Goal: Task Accomplishment & Management: Manage account settings

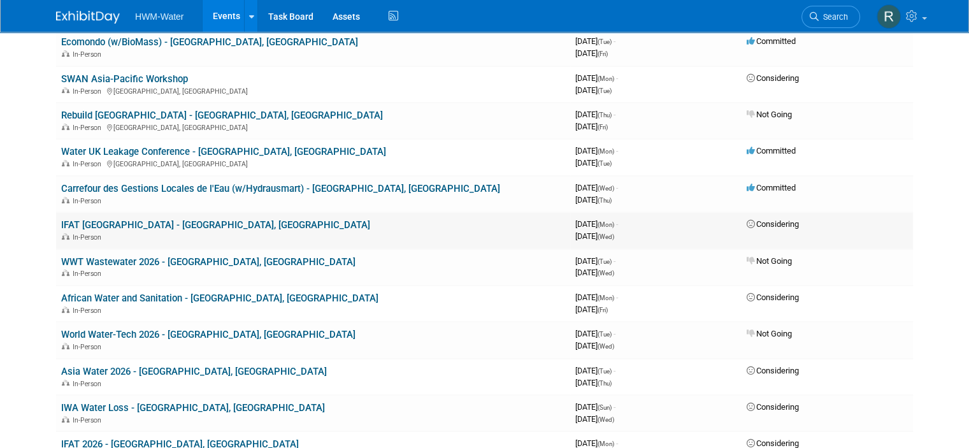
scroll to position [319, 0]
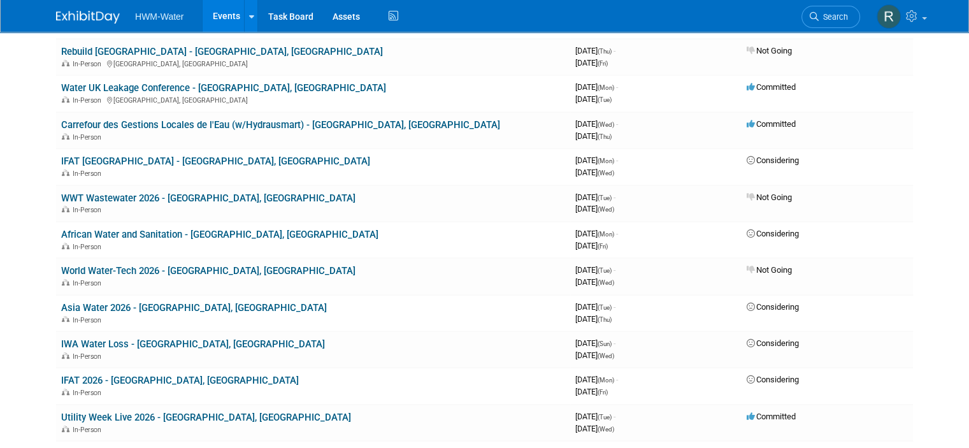
click at [103, 375] on link "IFAT 2026 - [GEOGRAPHIC_DATA], [GEOGRAPHIC_DATA]" at bounding box center [180, 380] width 238 height 11
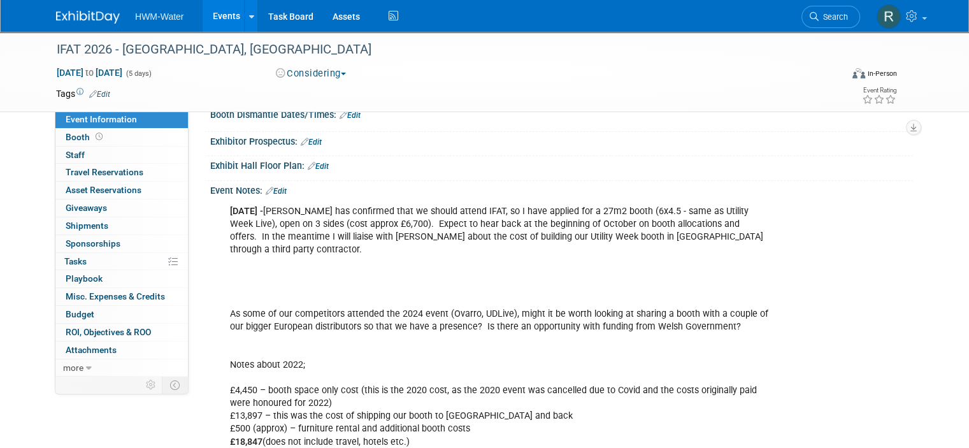
scroll to position [191, 0]
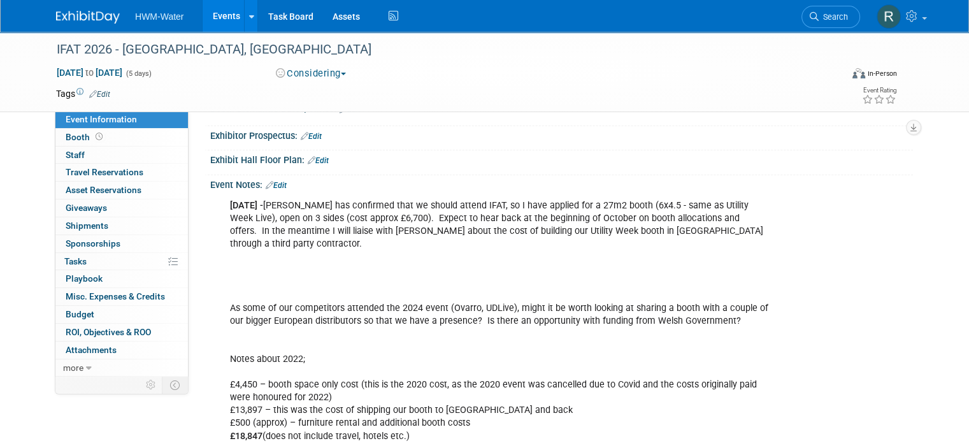
click at [274, 181] on link "Edit" at bounding box center [276, 185] width 21 height 9
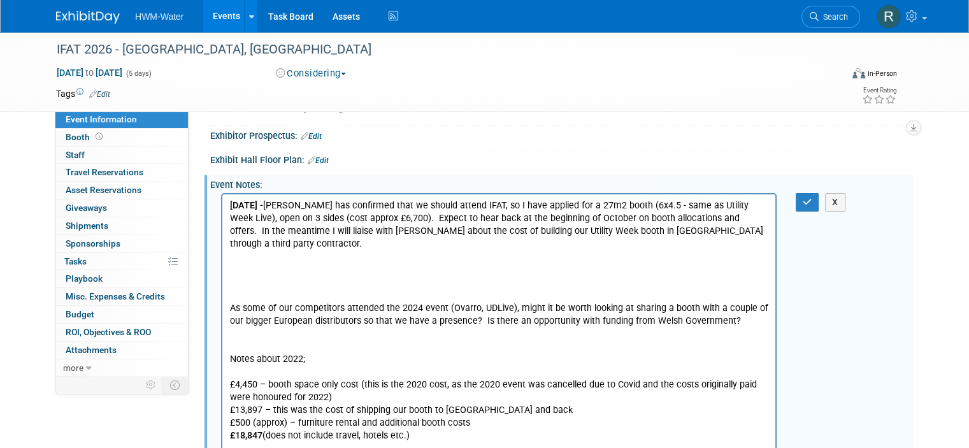
scroll to position [0, 0]
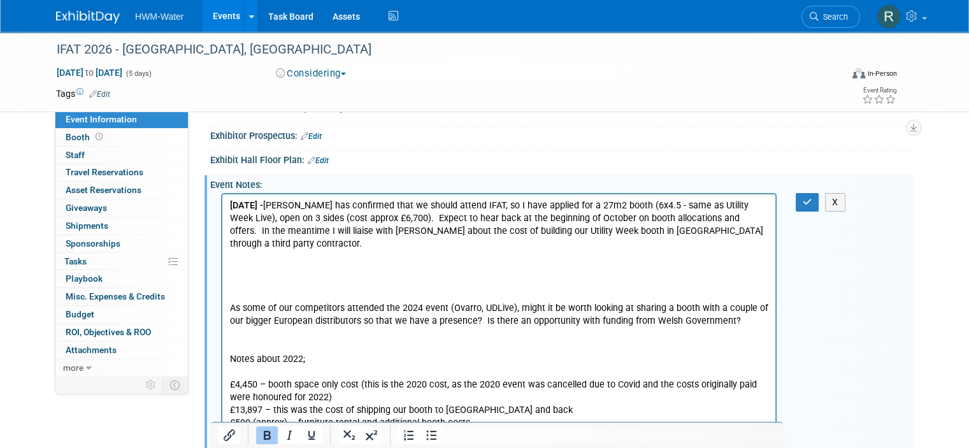
click at [269, 273] on p "22.07.25 - Mark has confirmed that we should attend IFAT, so I have applied for…" at bounding box center [499, 320] width 538 height 243
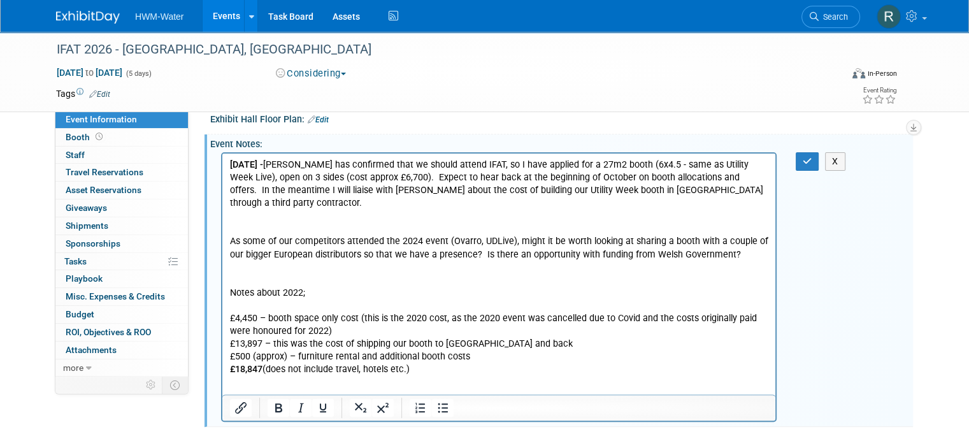
scroll to position [255, 0]
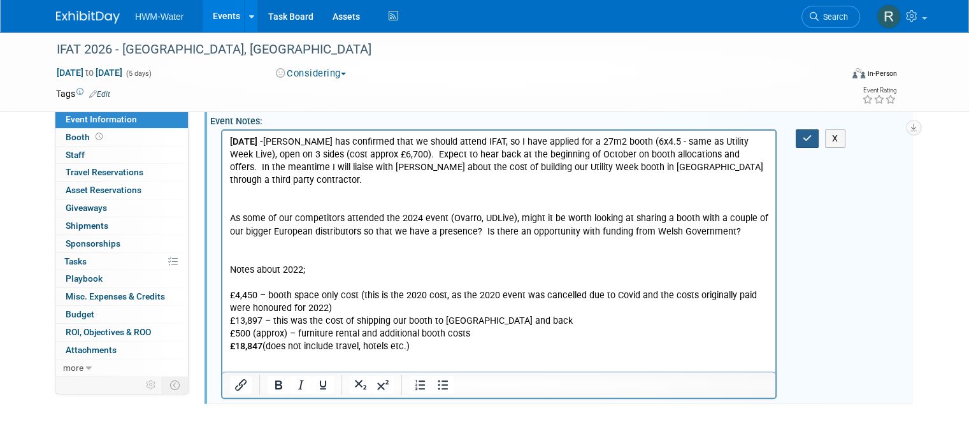
click at [815, 129] on button "button" at bounding box center [808, 138] width 24 height 18
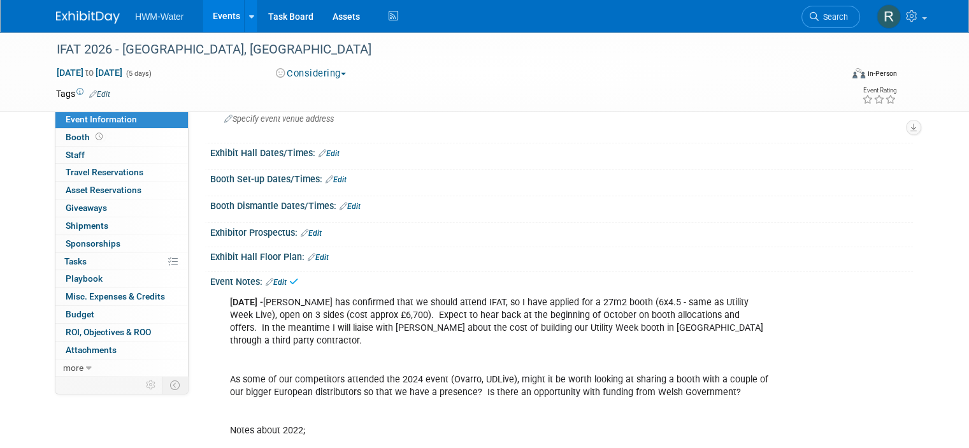
scroll to position [64, 0]
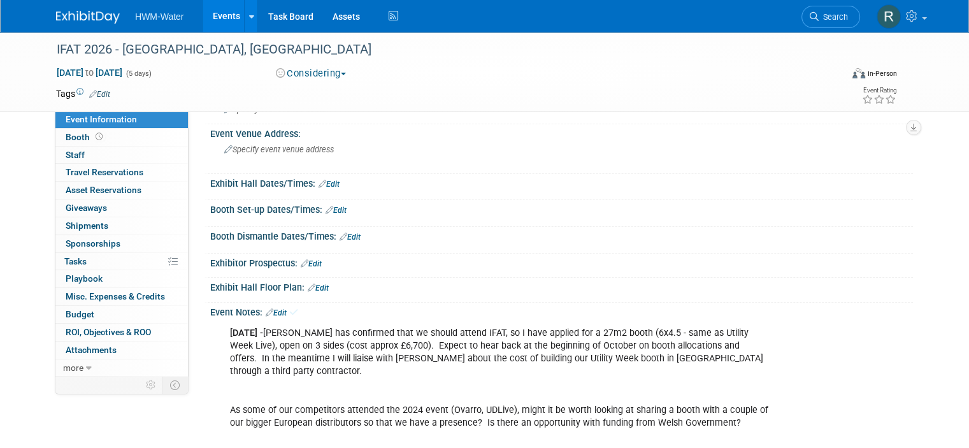
click at [273, 314] on link "Edit" at bounding box center [276, 312] width 21 height 9
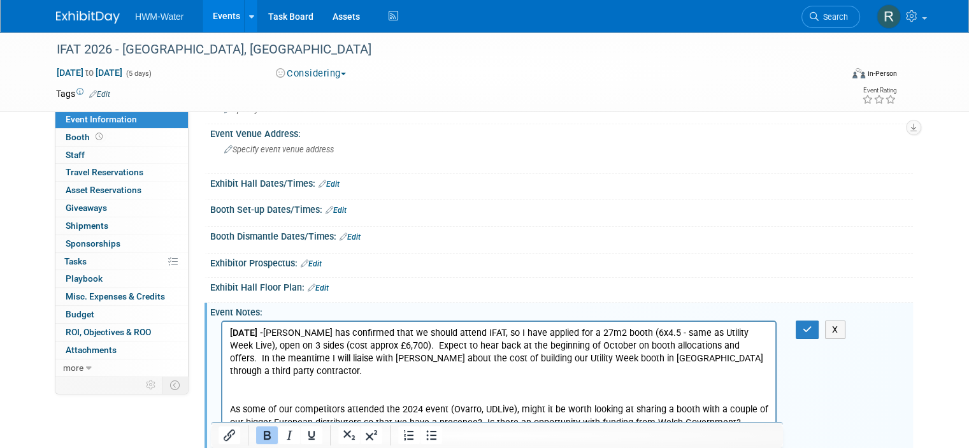
scroll to position [0, 0]
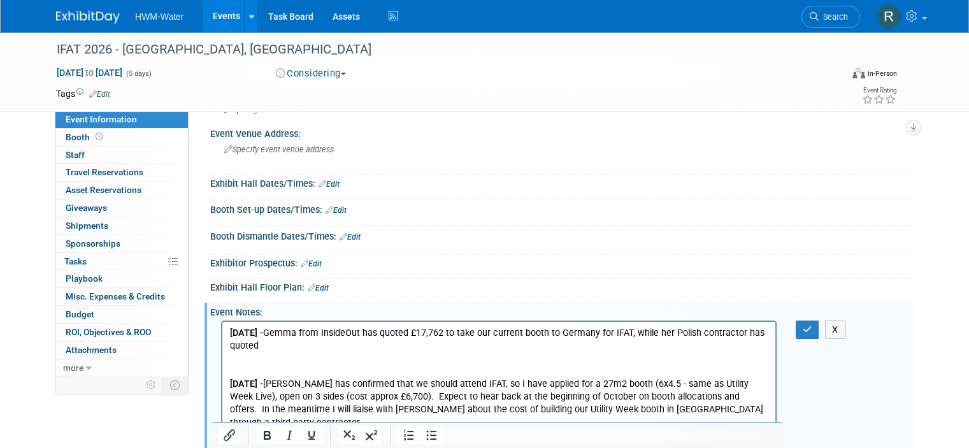
click at [297, 349] on p "13.08.25 - ﻿Gemma from InsideOut has quoted £17,762 to take our current booth t…" at bounding box center [499, 339] width 538 height 25
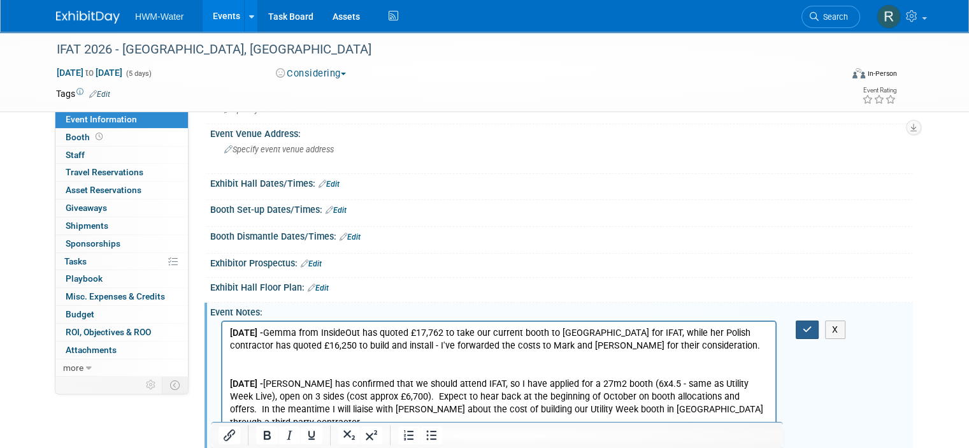
click at [812, 327] on icon "button" at bounding box center [808, 329] width 10 height 9
